Goal: Check status: Check status

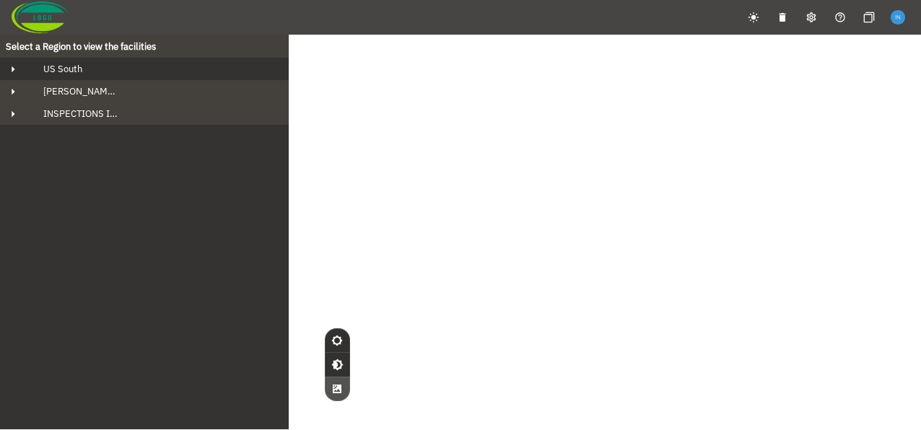
click at [127, 69] on div "US South" at bounding box center [157, 69] width 251 height 12
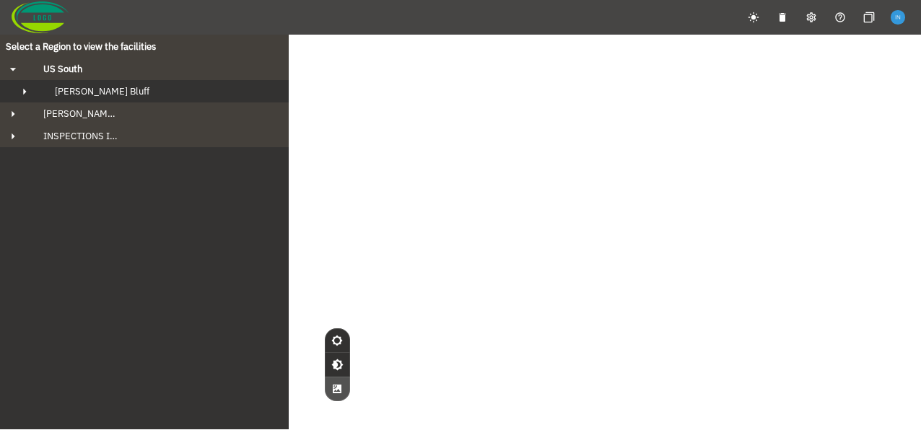
click at [127, 86] on div "Fowler's Bluff" at bounding box center [157, 91] width 228 height 12
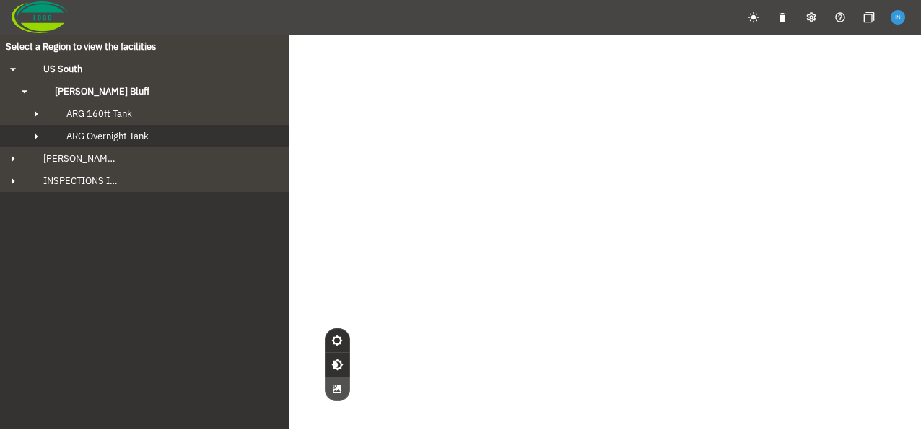
click at [135, 141] on span "ARG Overnight Tank" at bounding box center [107, 136] width 82 height 12
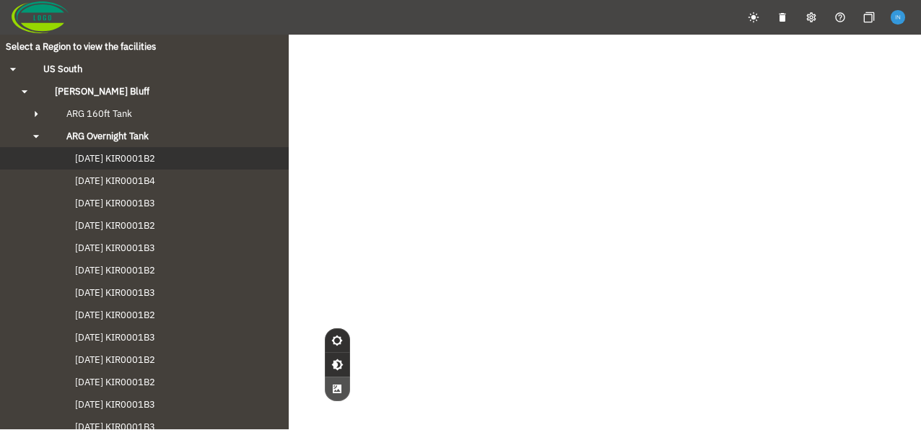
click at [134, 157] on span "2024-09-20 KIR0001B2" at bounding box center [100, 158] width 109 height 12
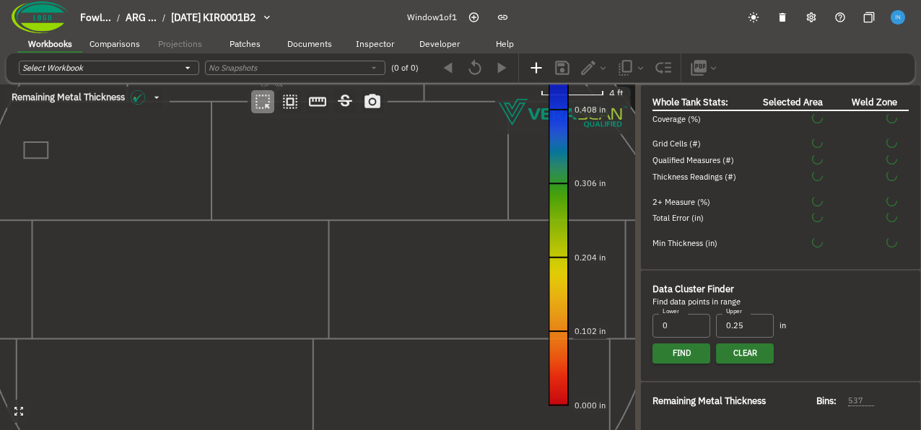
click at [385, 257] on canvas at bounding box center [317, 257] width 635 height 346
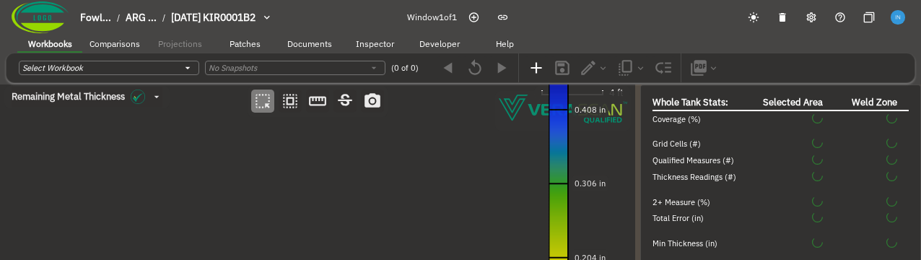
type input "94"
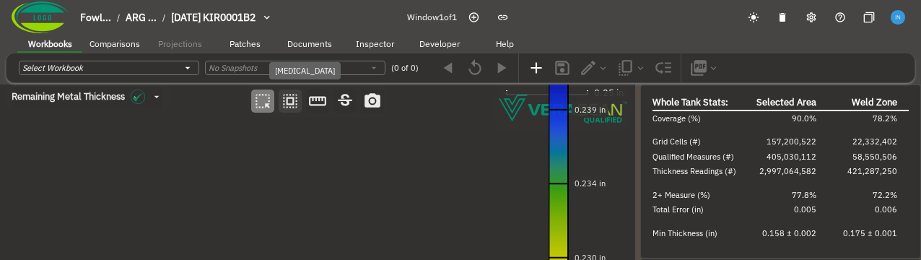
click at [296, 102] on icon "button" at bounding box center [290, 102] width 14 height 14
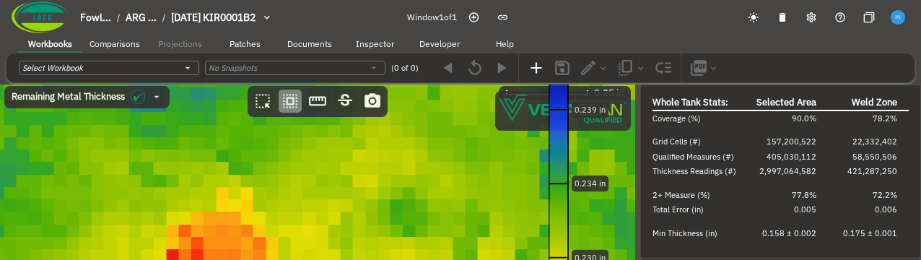
click at [294, 152] on canvas at bounding box center [317, 257] width 635 height 346
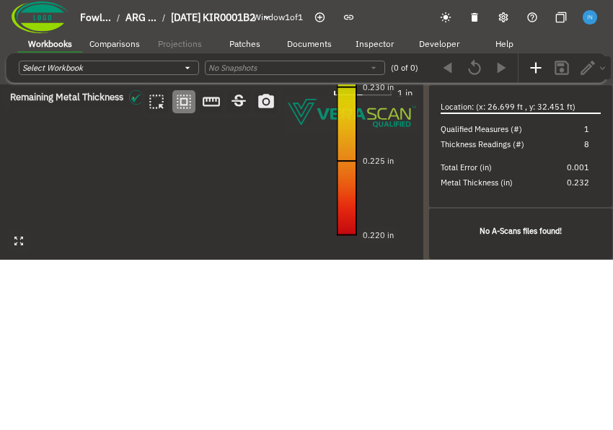
drag, startPoint x: 235, startPoint y: 147, endPoint x: 281, endPoint y: 421, distance: 277.4
click at [281, 310] on html "Fowl... / ARG ... / 2024-09-20 KIR0001B2 Window 1 of 1 Workbooks Comparisons Pr…" at bounding box center [306, 155] width 613 height 310
click at [191, 163] on canvas at bounding box center [212, 171] width 424 height 175
click at [261, 196] on canvas at bounding box center [212, 171] width 424 height 175
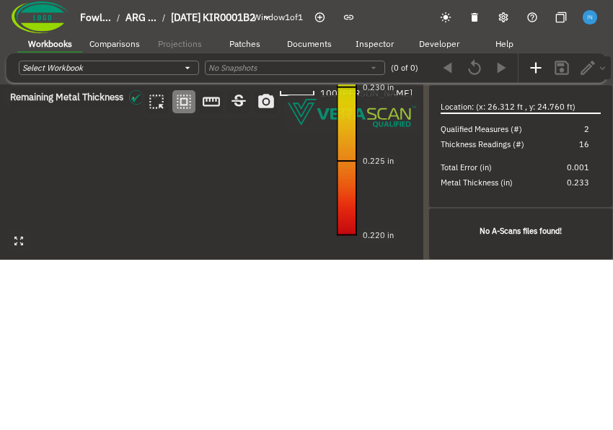
click at [261, 196] on canvas at bounding box center [212, 171] width 424 height 175
